Goal: Transaction & Acquisition: Purchase product/service

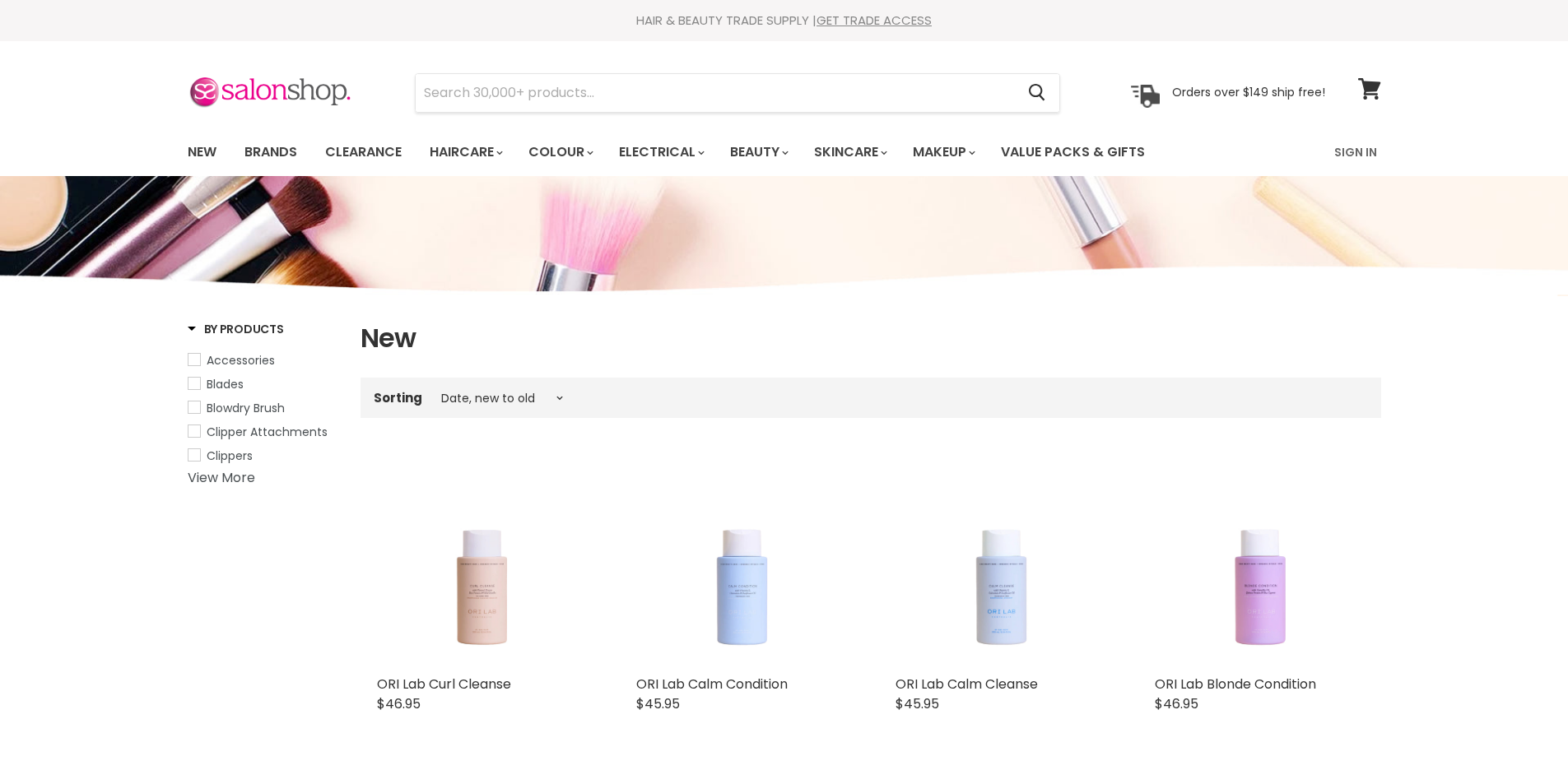
select select "created-descending"
click at [259, 148] on link "Brands" at bounding box center [271, 152] width 78 height 34
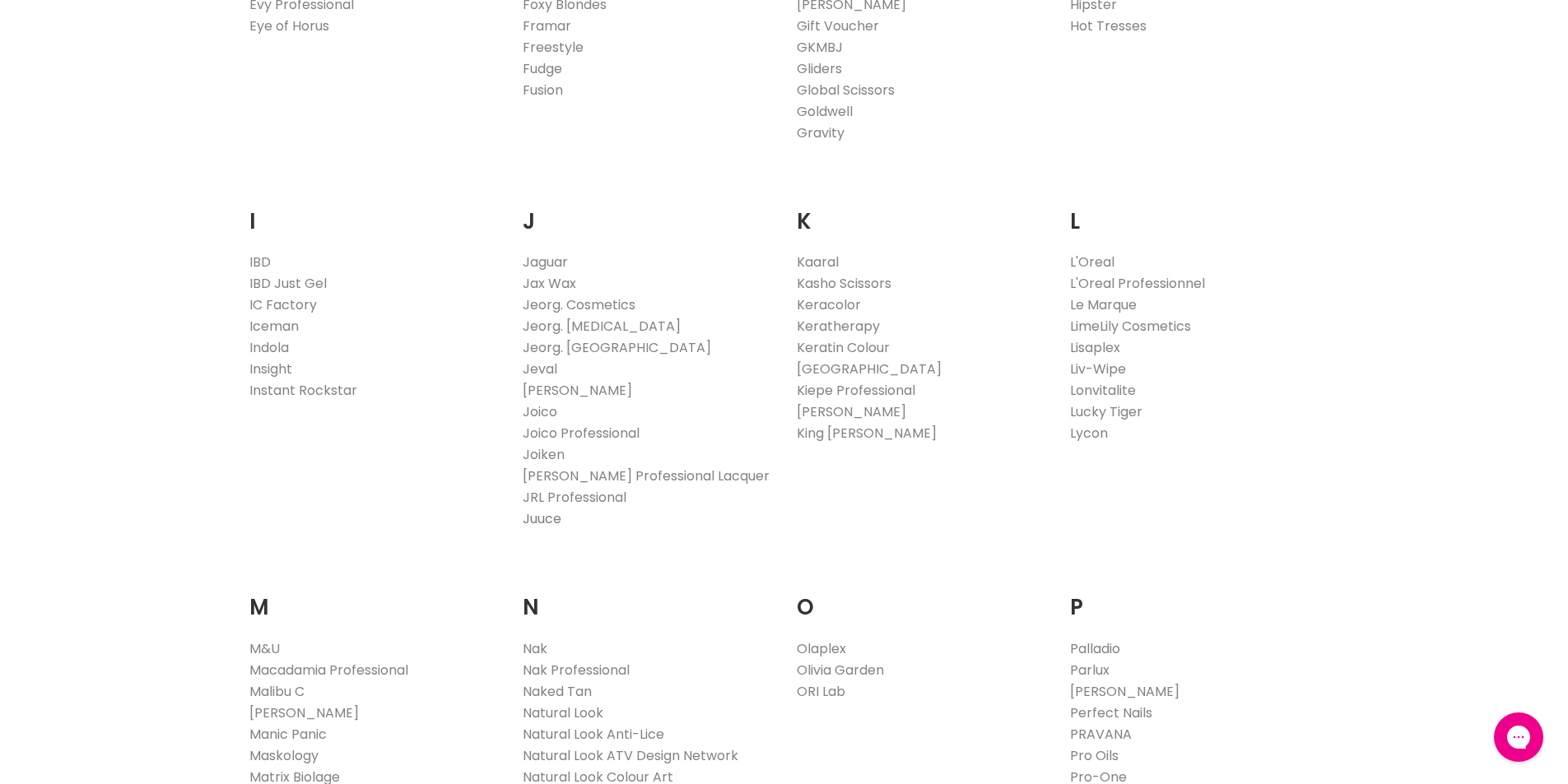
click at [549, 521] on link "Juuce" at bounding box center [542, 519] width 39 height 19
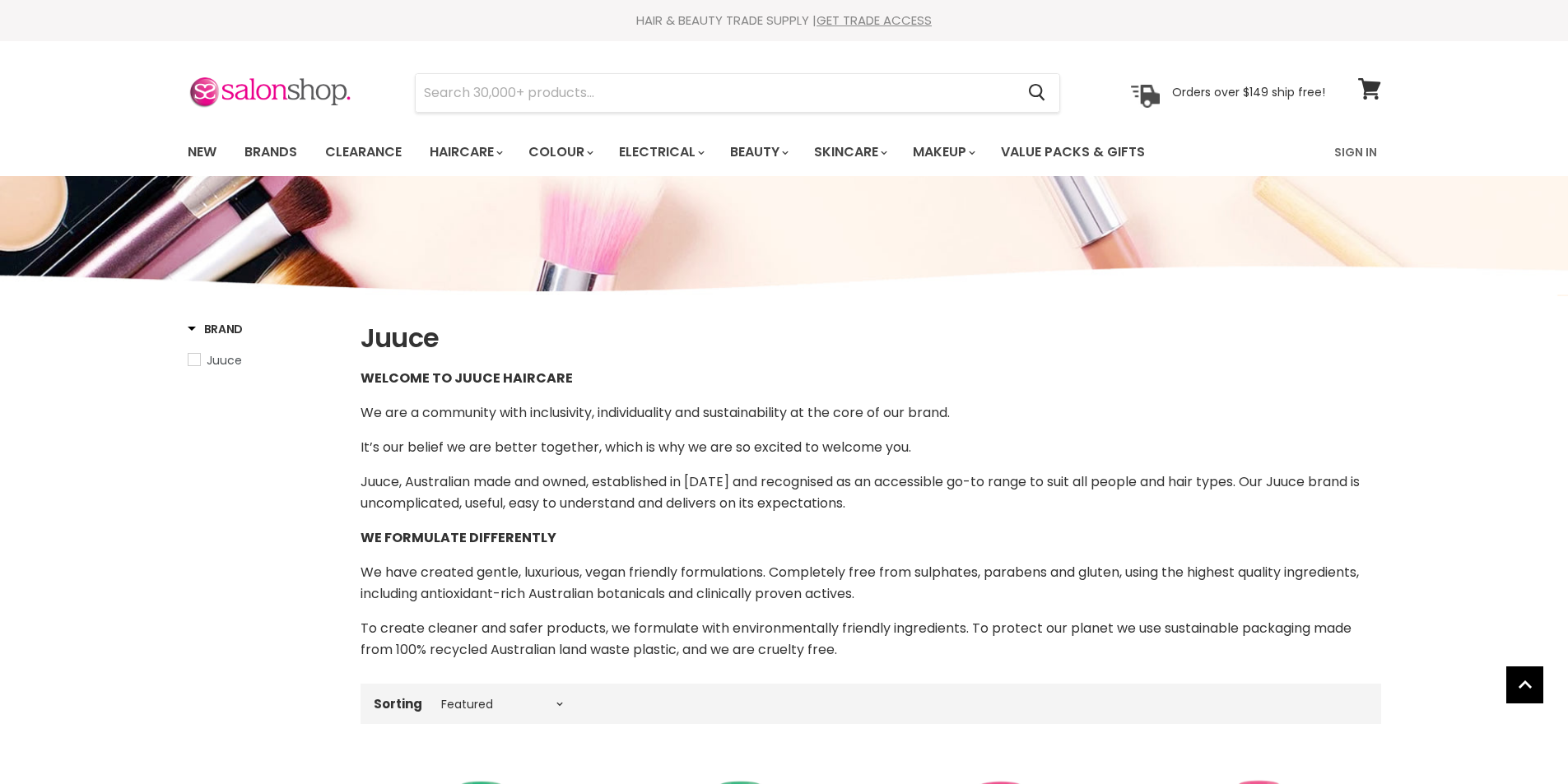
select select "manual"
click at [210, 152] on link "New" at bounding box center [201, 152] width 53 height 34
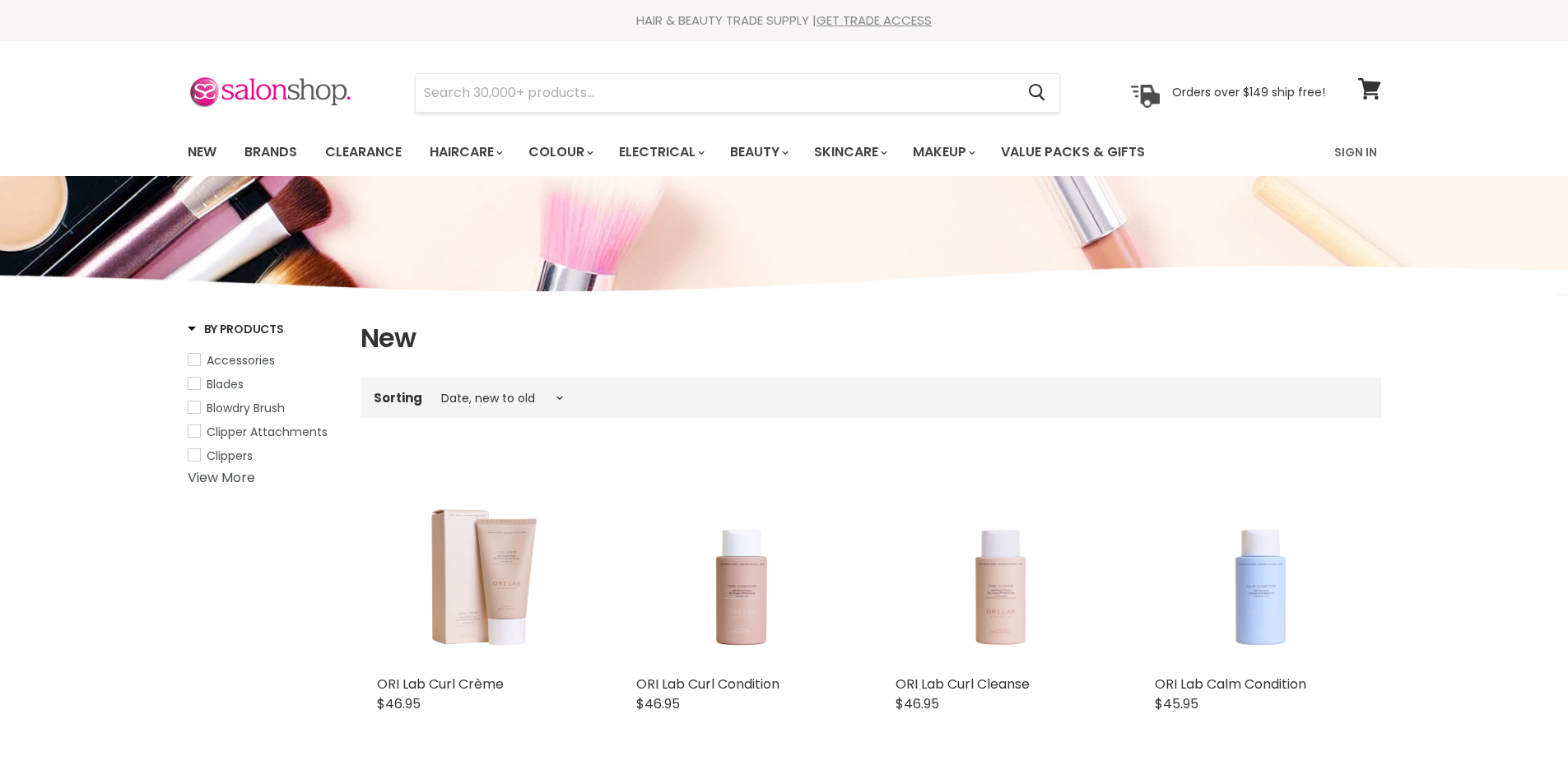
select select "created-descending"
